Goal: Check status: Check status

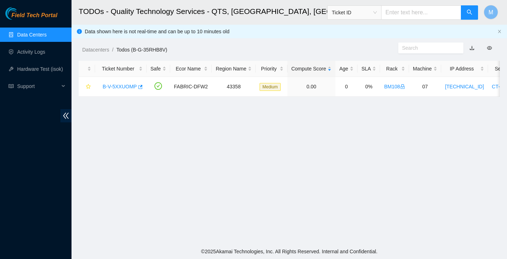
click at [46, 35] on link "Data Centers" at bounding box center [31, 35] width 29 height 6
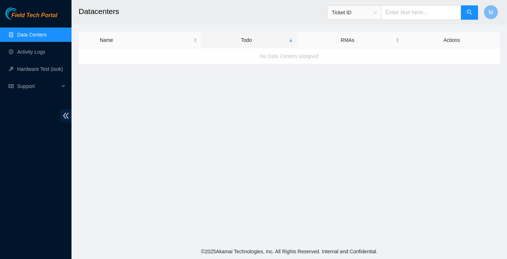
click at [38, 32] on link "Data Centers" at bounding box center [31, 35] width 29 height 6
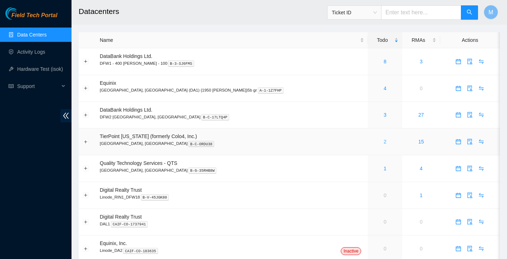
click at [384, 144] on link "2" at bounding box center [385, 142] width 3 height 6
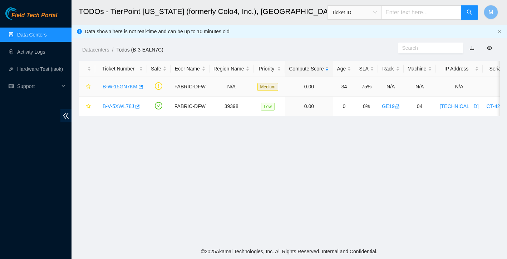
click at [114, 84] on link "B-W-15GN7KM" at bounding box center [120, 87] width 35 height 6
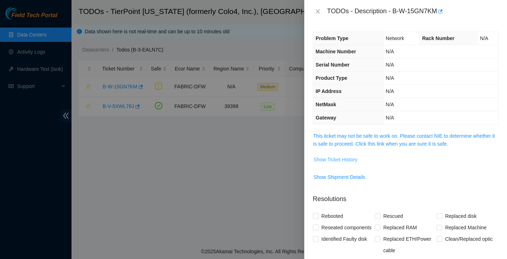
click at [346, 160] on span "Show Ticket History" at bounding box center [336, 160] width 44 height 8
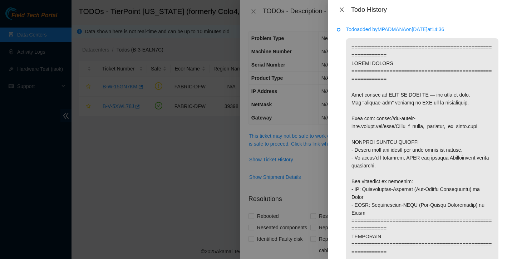
click at [342, 12] on button "Close" at bounding box center [342, 9] width 10 height 7
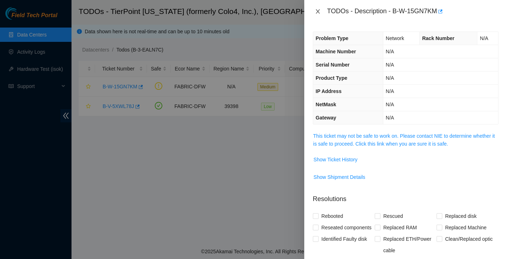
click at [317, 11] on icon "close" at bounding box center [318, 12] width 6 height 6
